Goal: Information Seeking & Learning: Learn about a topic

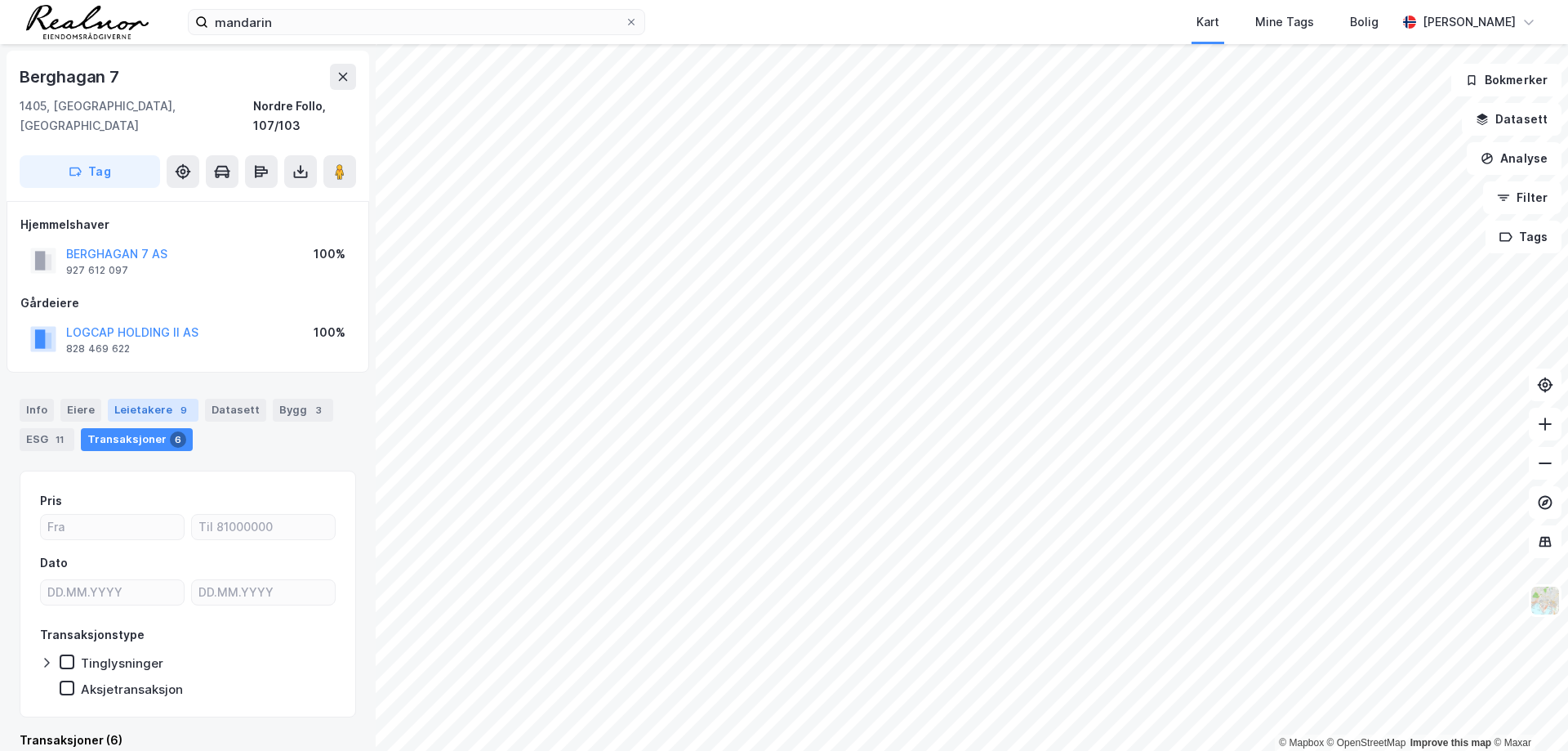
click at [153, 398] on div "Leietakere 9" at bounding box center [153, 410] width 91 height 23
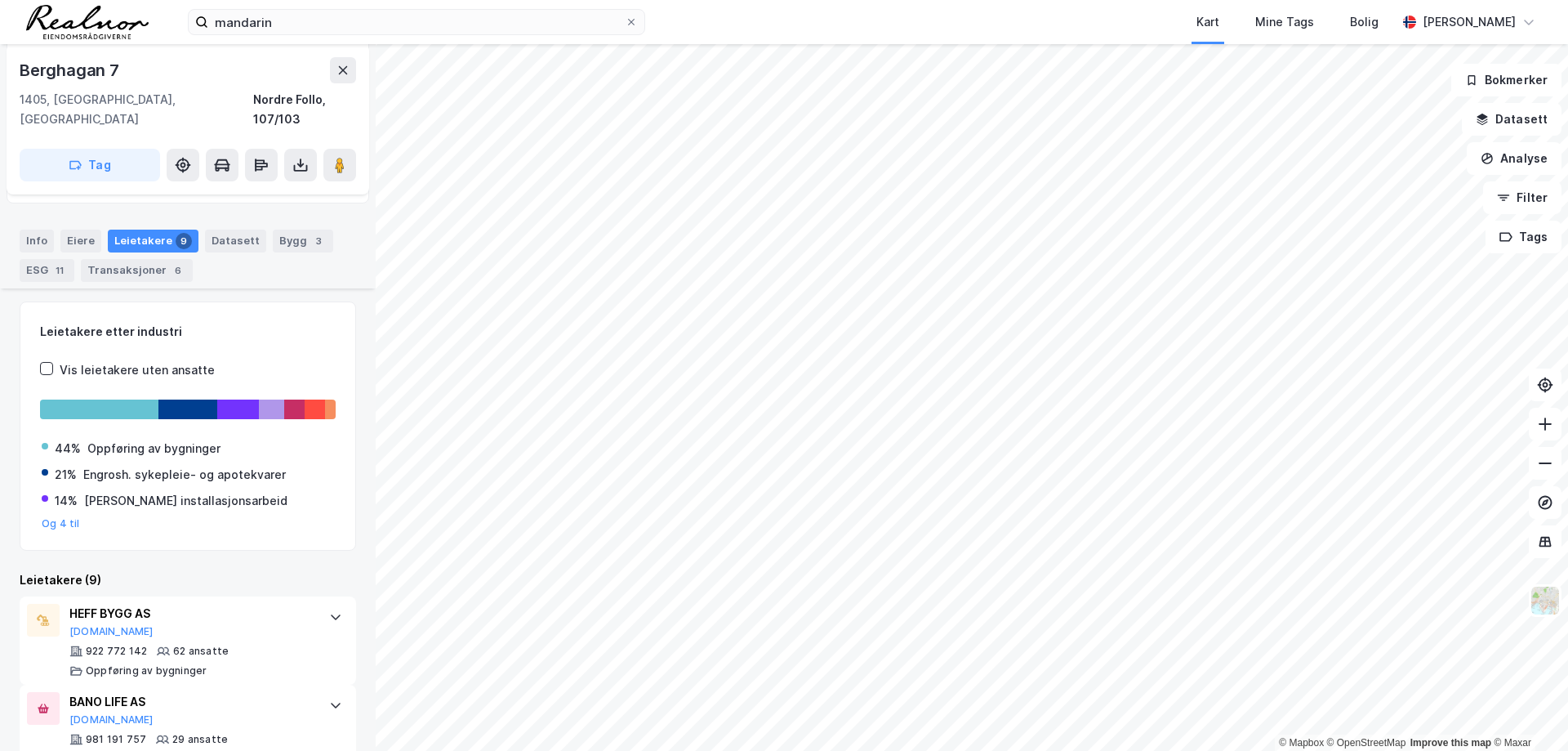
scroll to position [164, 0]
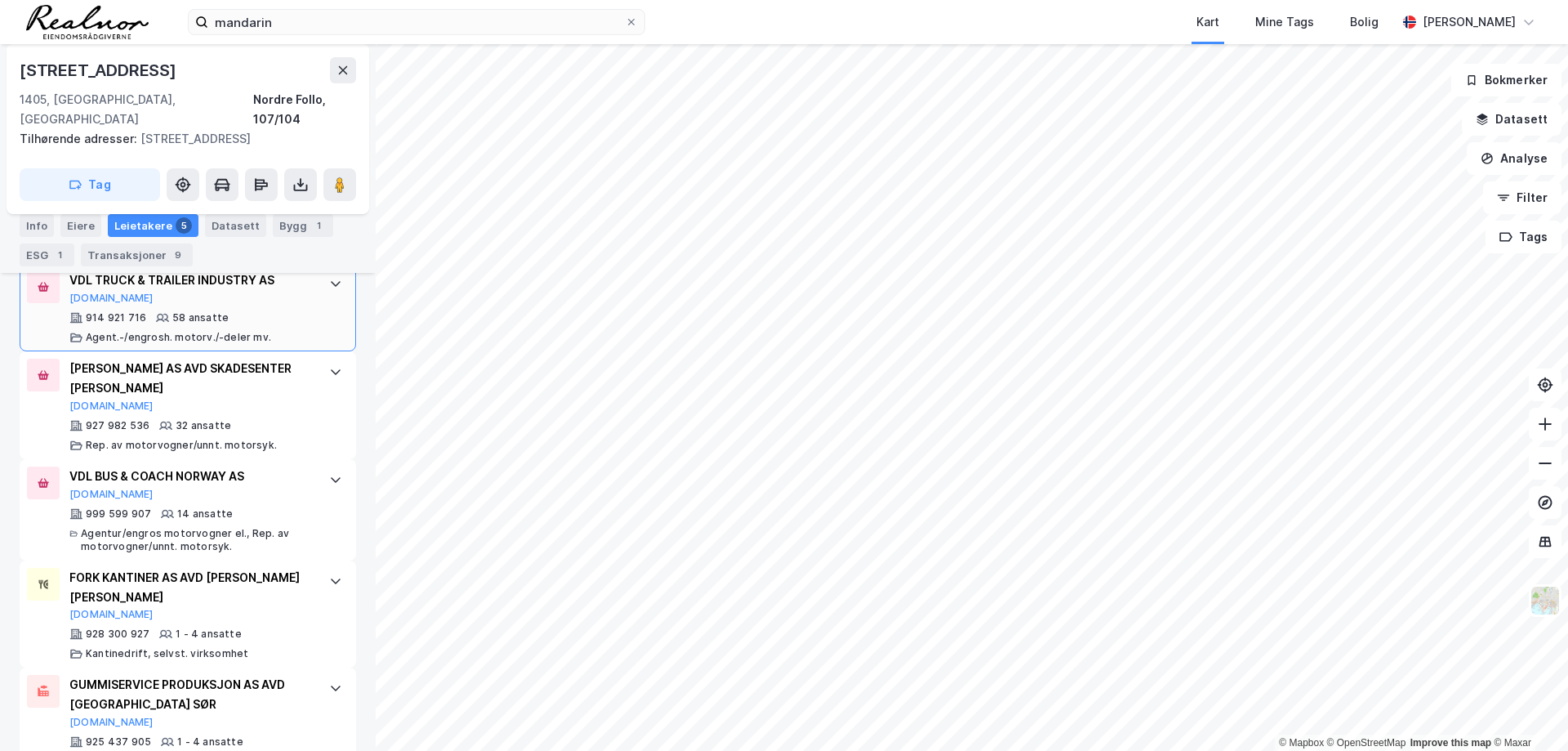
scroll to position [524, 0]
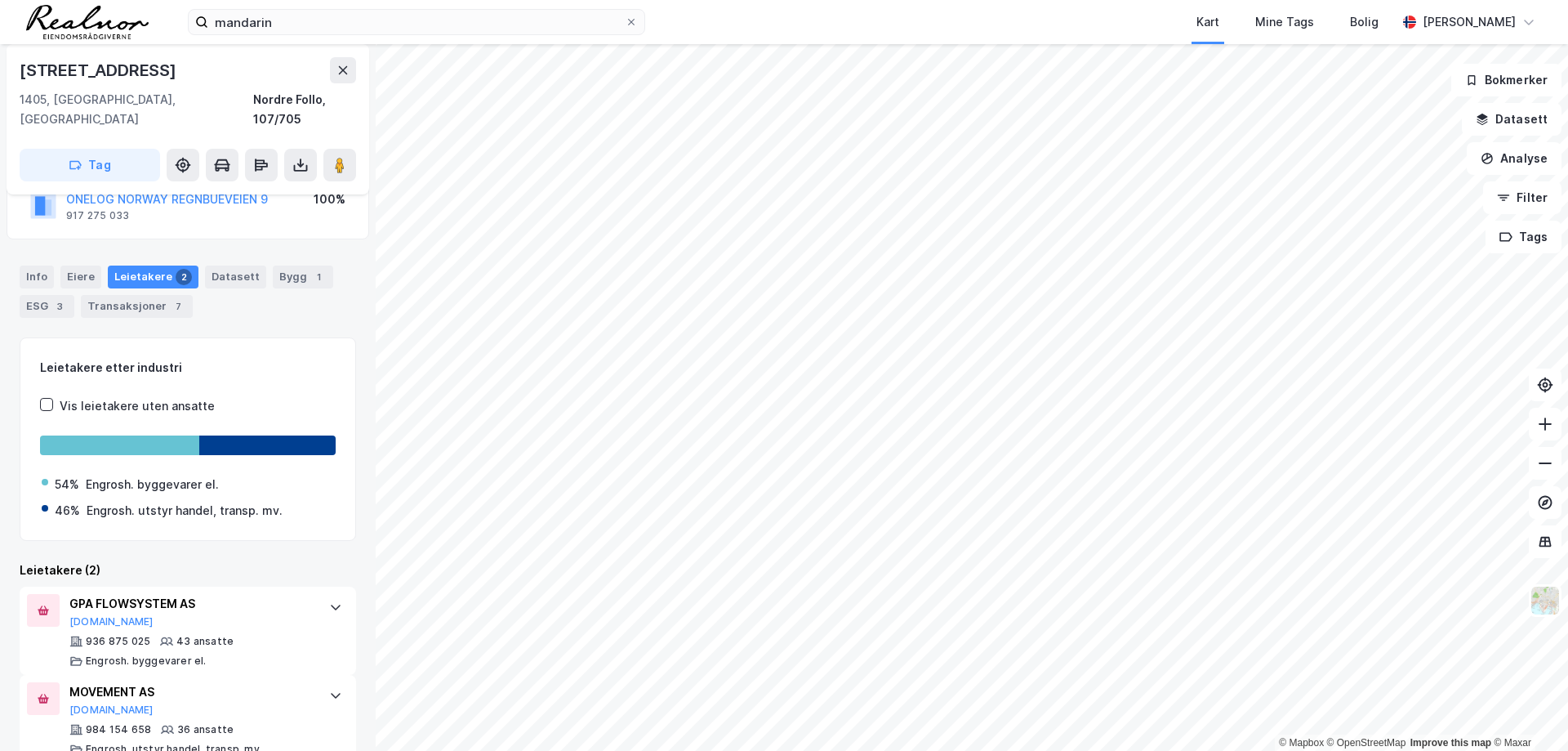
scroll to position [145, 0]
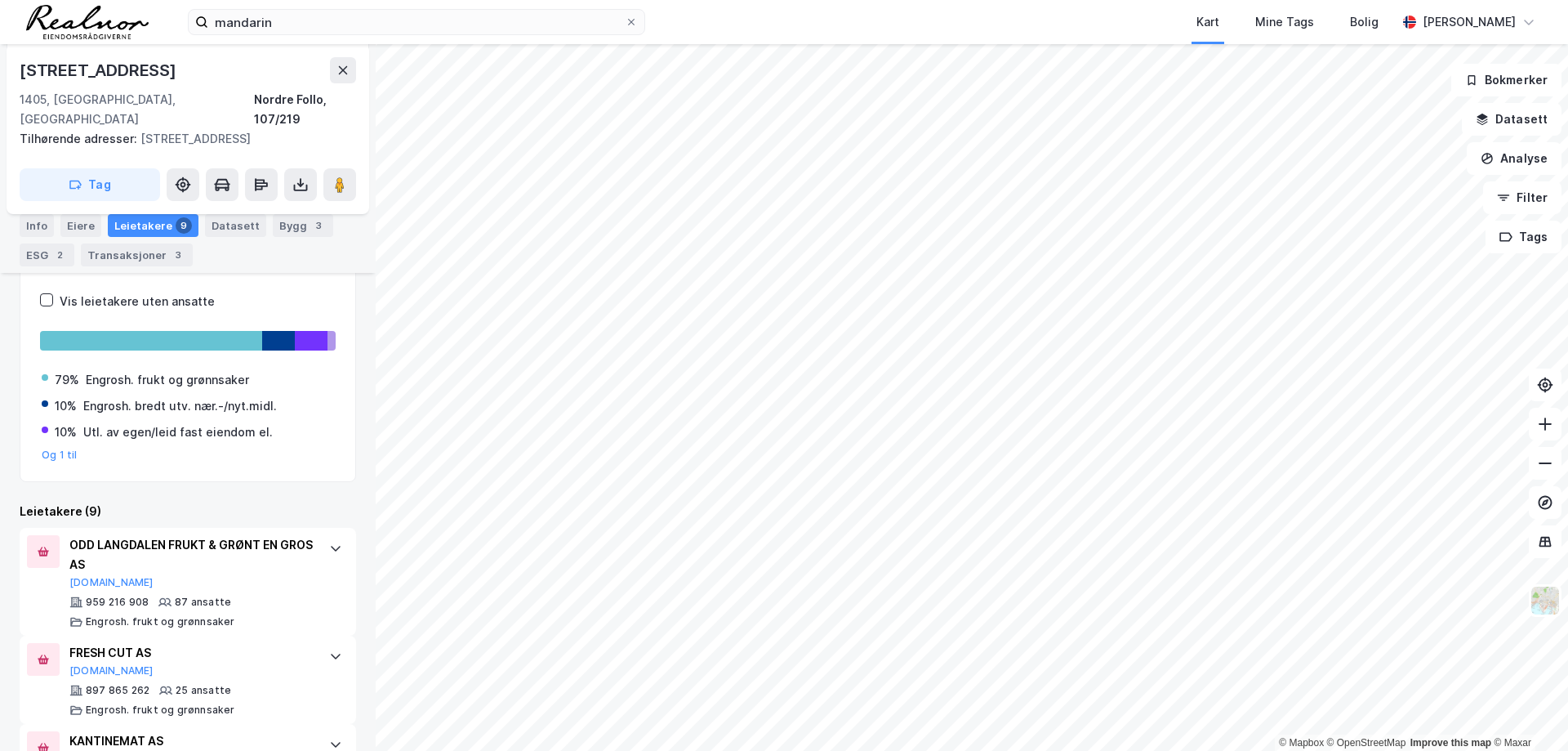
scroll to position [319, 0]
